Goal: Information Seeking & Learning: Learn about a topic

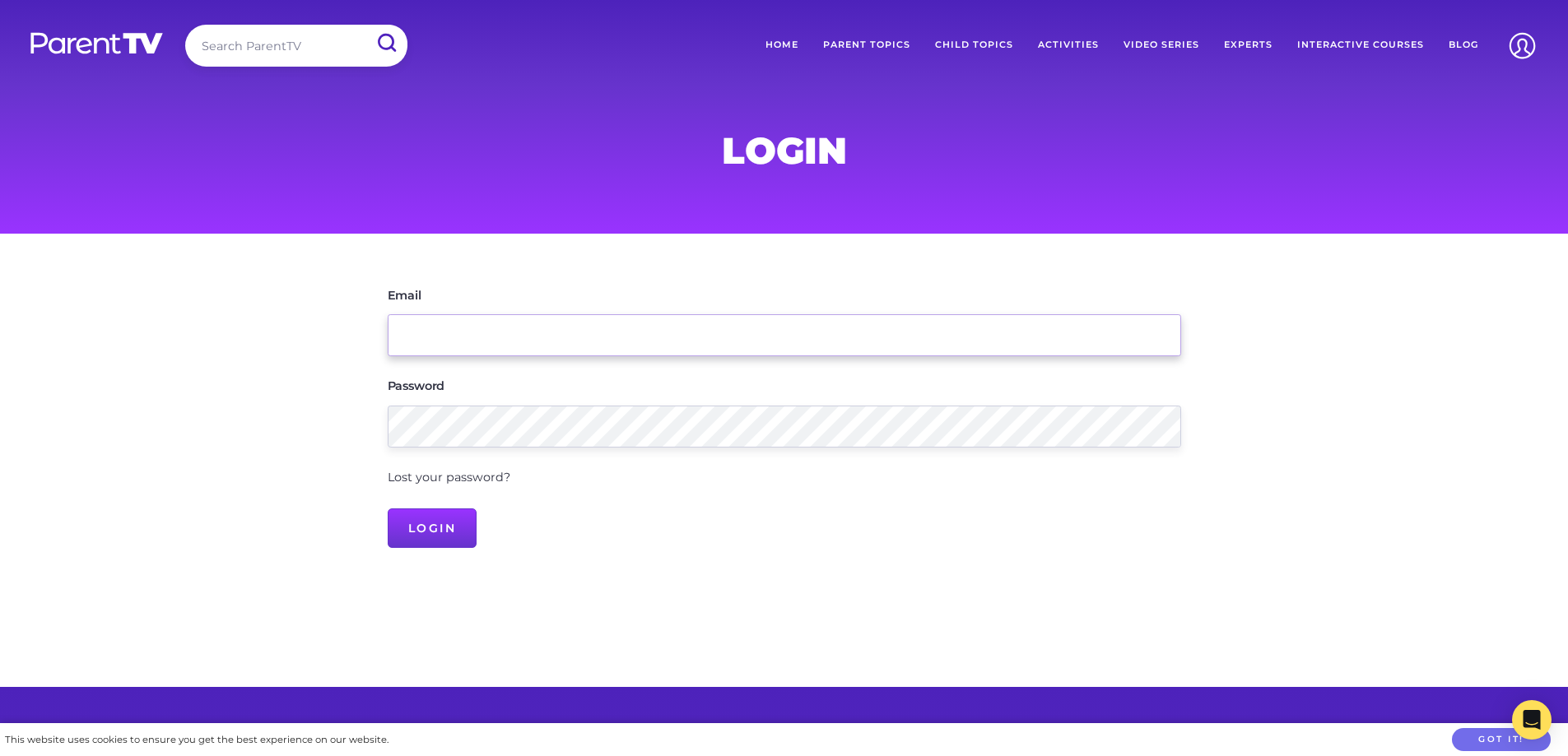
click at [562, 345] on input "Email" at bounding box center [784, 335] width 794 height 42
paste input "[PERSON_NAME][EMAIL_ADDRESS][PERSON_NAME][DOMAIN_NAME]"
type input "[PERSON_NAME][EMAIL_ADDRESS][PERSON_NAME][DOMAIN_NAME]"
click at [440, 525] on input "Login" at bounding box center [432, 528] width 90 height 39
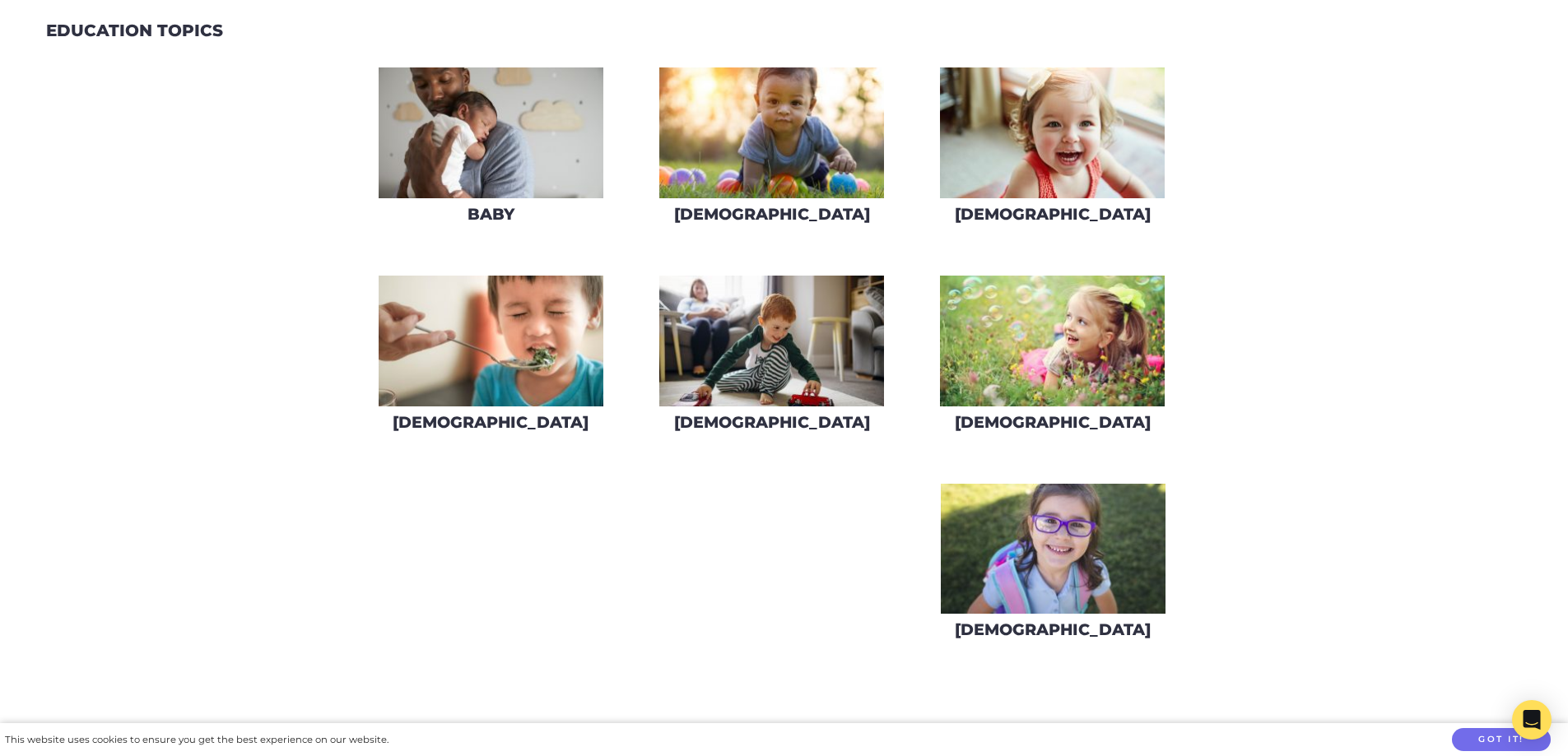
scroll to position [412, 0]
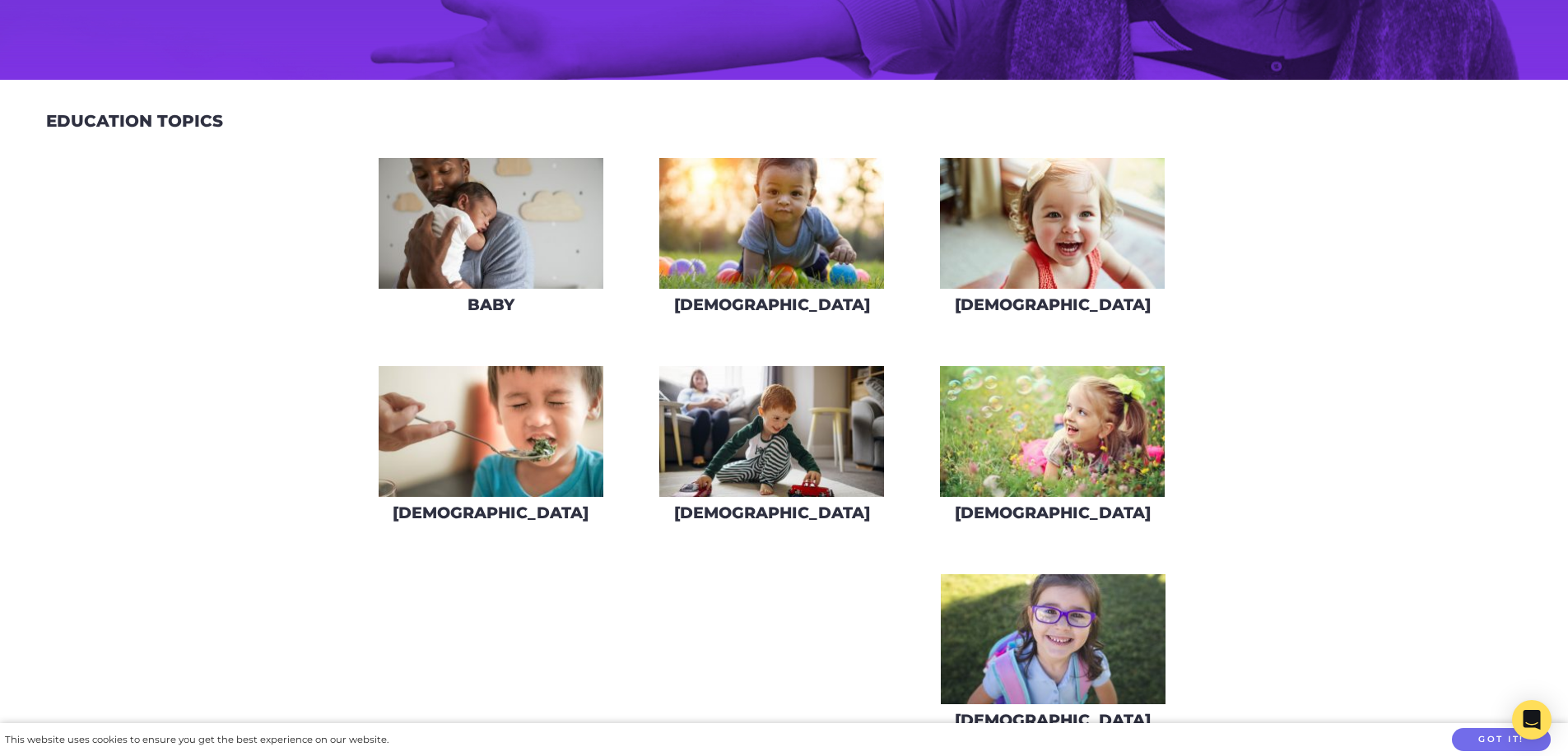
click at [1095, 435] on img at bounding box center [1052, 431] width 225 height 131
